Goal: Transaction & Acquisition: Subscribe to service/newsletter

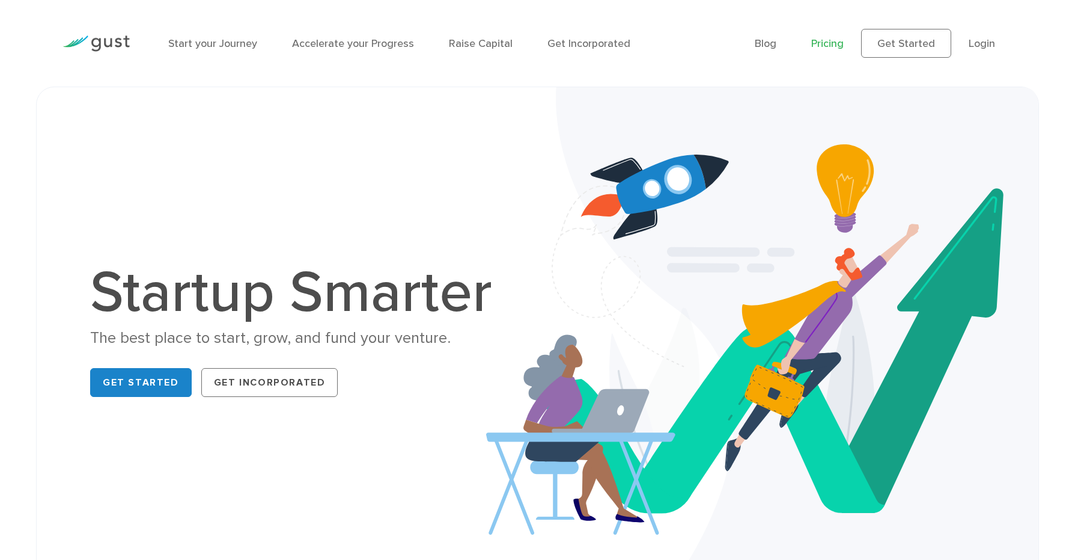
click at [834, 44] on link "Pricing" at bounding box center [827, 43] width 32 height 13
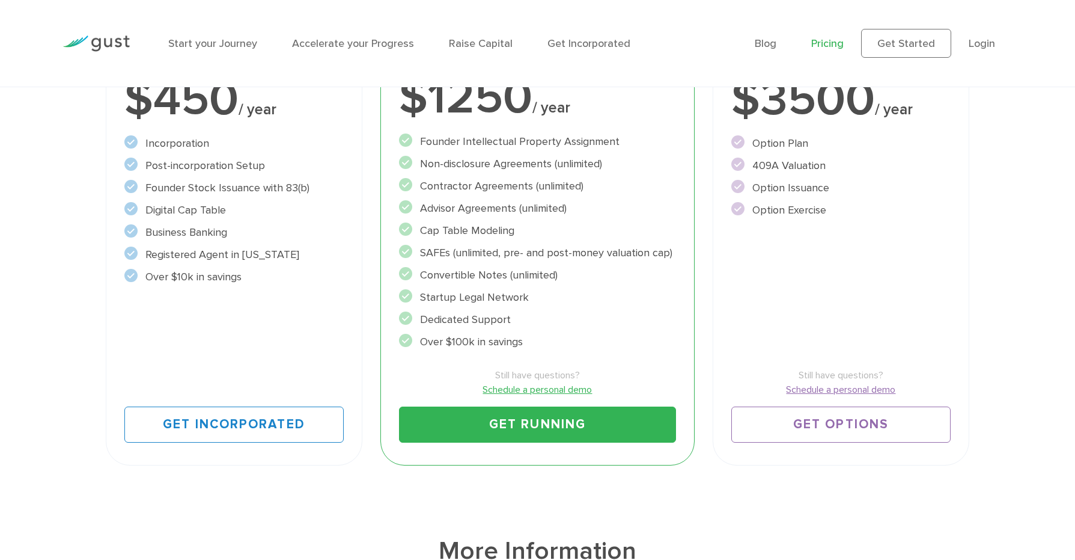
scroll to position [311, 0]
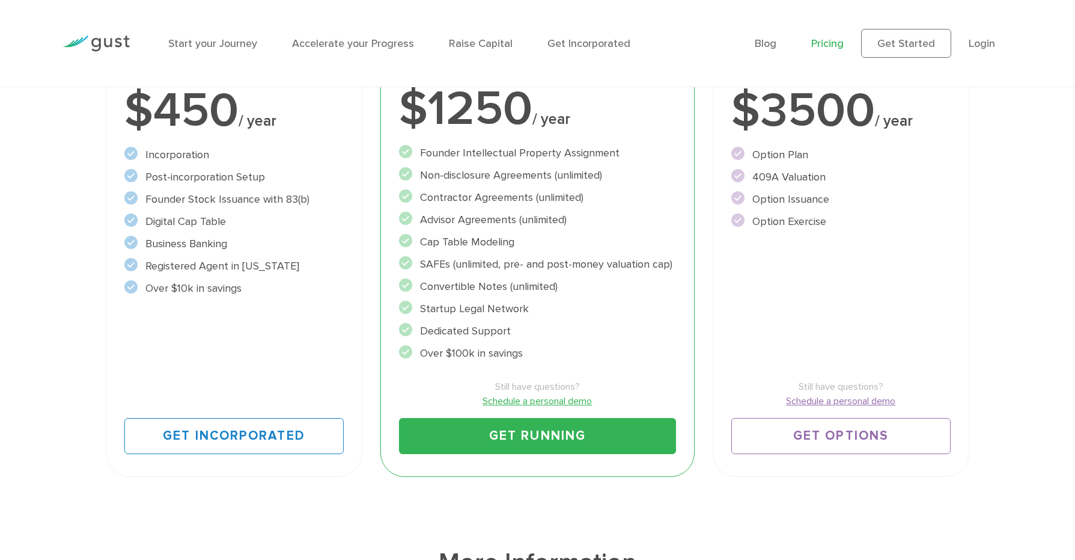
drag, startPoint x: 142, startPoint y: 163, endPoint x: 285, endPoint y: 318, distance: 210.5
click at [285, 318] on div "Start Incorporate in 2 Minutes Everything you need to START your company. $450 …" at bounding box center [234, 216] width 257 height 521
click at [286, 318] on div "Start Incorporate in 2 Minutes Everything you need to START your company. $450 …" at bounding box center [234, 216] width 257 height 521
drag, startPoint x: 290, startPoint y: 309, endPoint x: 136, endPoint y: 154, distance: 218.9
click at [136, 154] on div "Start Incorporate in 2 Minutes Everything you need to START your company. $450 …" at bounding box center [234, 216] width 257 height 521
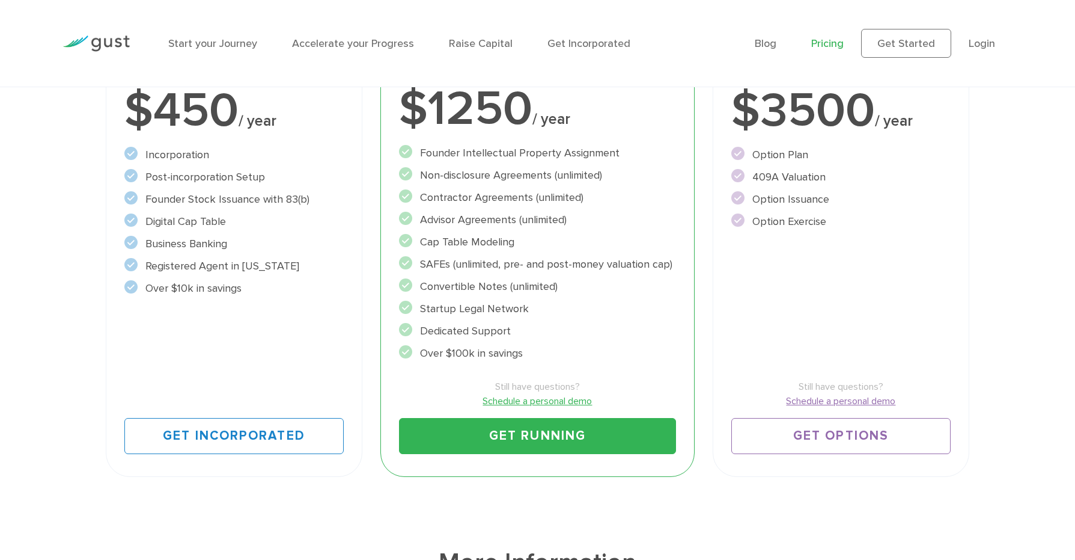
click at [136, 154] on circle at bounding box center [130, 153] width 13 height 13
drag, startPoint x: 145, startPoint y: 146, endPoint x: 257, endPoint y: 280, distance: 173.7
click at [252, 273] on ul "Incorporation" at bounding box center [233, 222] width 219 height 150
click at [194, 91] on div "$450 / year" at bounding box center [233, 111] width 219 height 48
click at [194, 94] on div "$450 / year" at bounding box center [233, 111] width 219 height 48
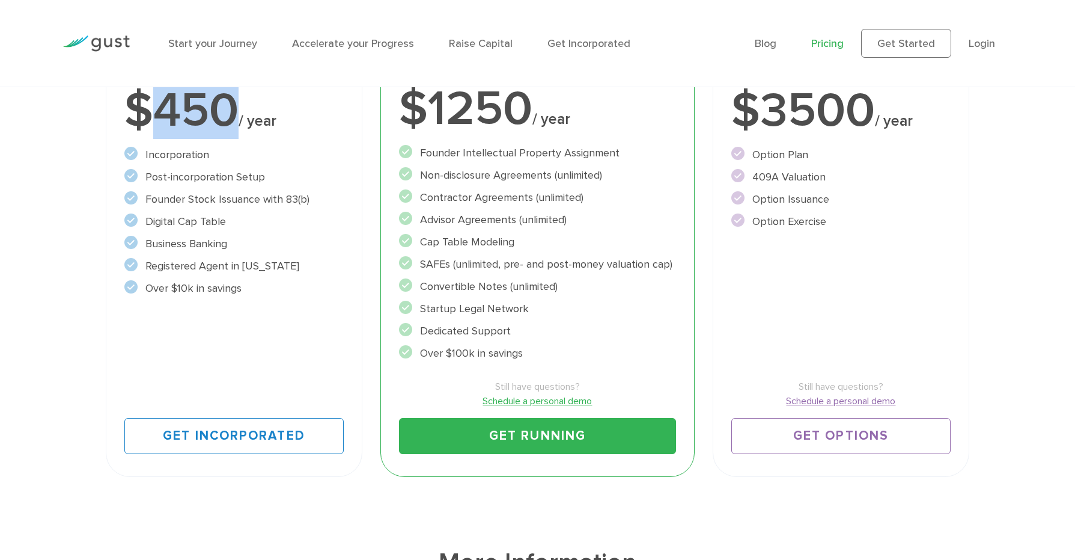
click at [194, 94] on div "$450 / year" at bounding box center [233, 111] width 219 height 48
